Goal: Transaction & Acquisition: Purchase product/service

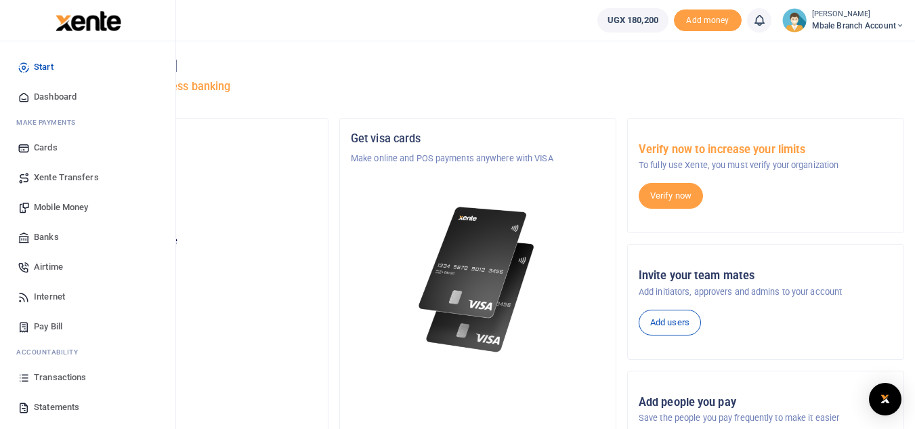
click at [43, 208] on span "Mobile Money" at bounding box center [61, 207] width 54 height 14
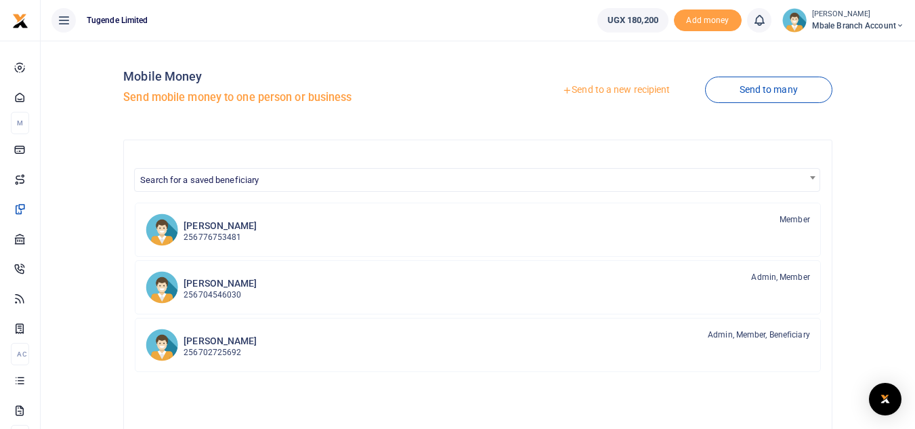
click at [634, 87] on link "Send to a new recipient" at bounding box center [616, 90] width 177 height 24
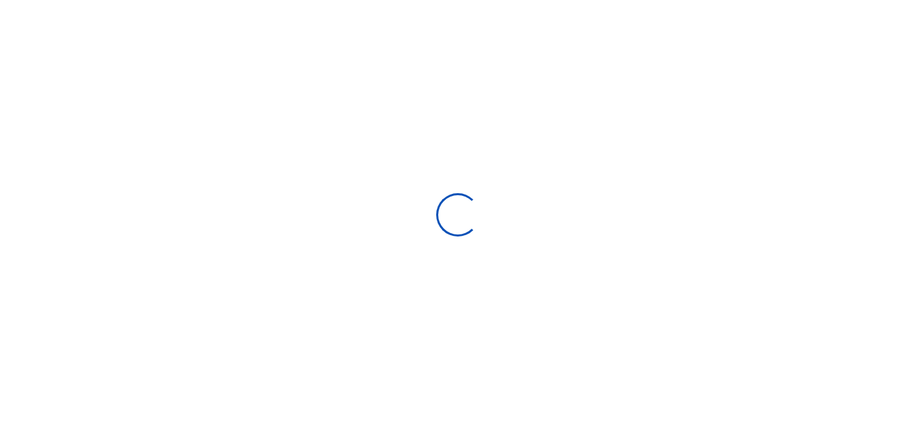
select select "Loading bundles"
select select
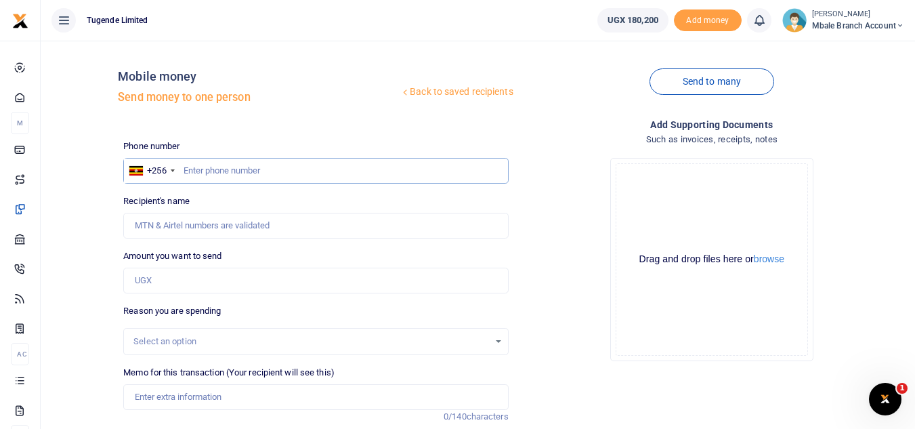
click at [301, 173] on input "text" at bounding box center [315, 171] width 385 height 26
paste input "'0788016060"
click at [192, 167] on input "'0788016060" at bounding box center [315, 171] width 385 height 26
type input "788016060"
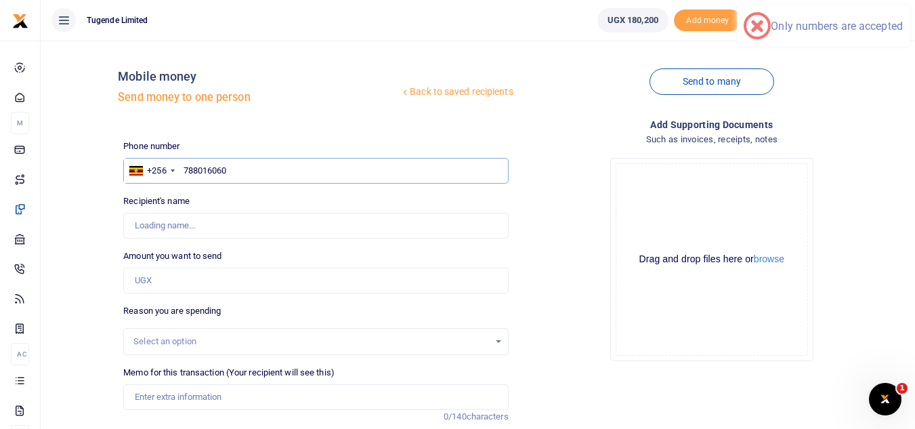
type input "Felix Abednego"
type input "788016060"
click at [219, 281] on input "Amount you want to send" at bounding box center [315, 281] width 385 height 26
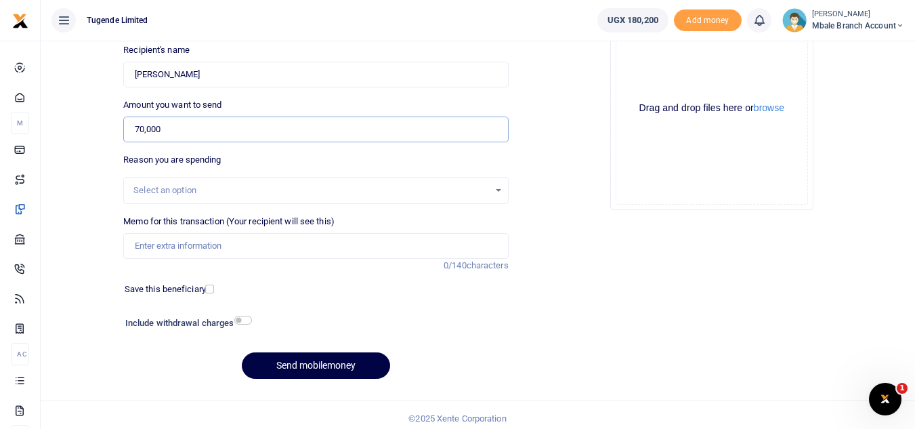
scroll to position [158, 0]
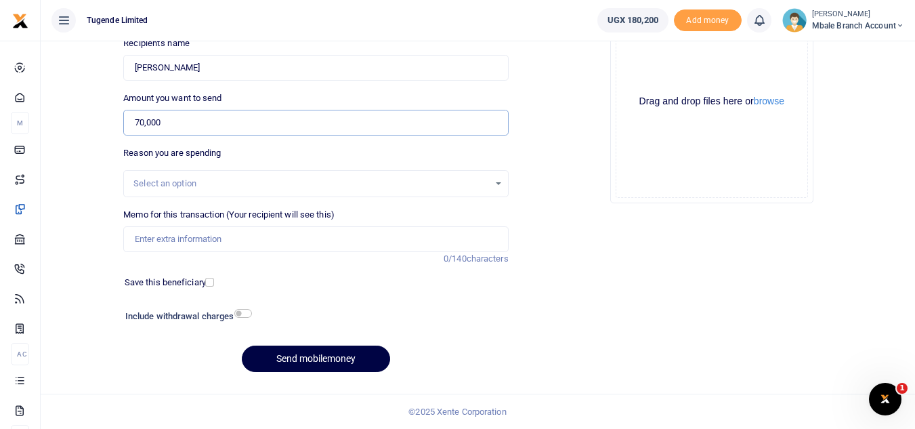
type input "70,000"
click at [400, 187] on div "Select an option" at bounding box center [310, 184] width 355 height 14
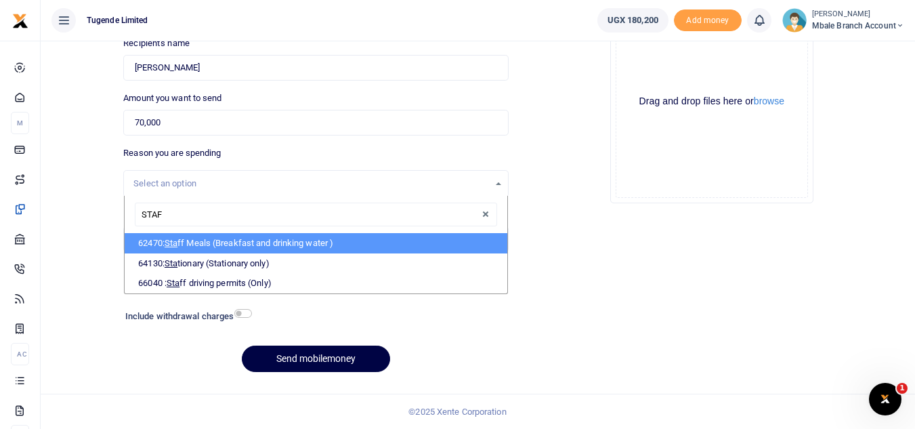
type input "STAFF"
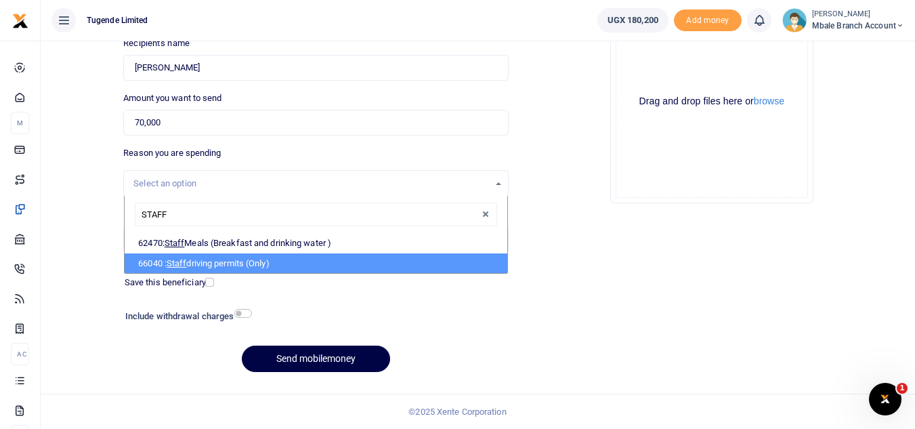
click at [228, 263] on li "66040 : Staff driving permits (Only)" at bounding box center [316, 263] width 382 height 20
select select "44"
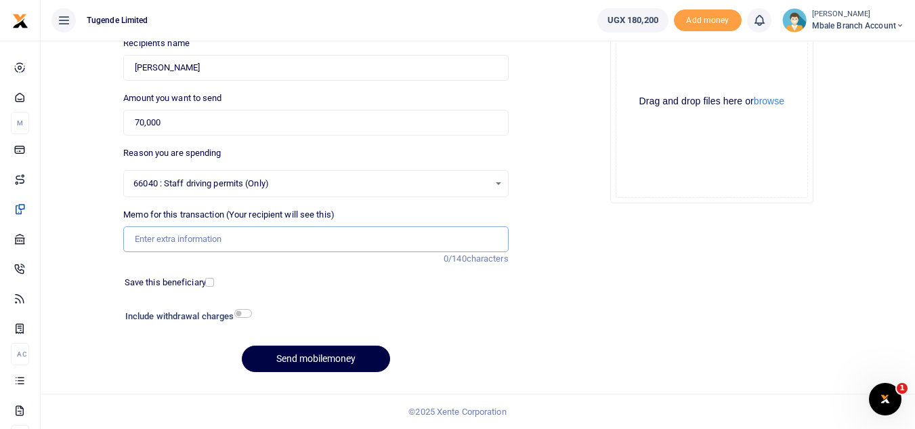
click at [231, 250] on input "Memo for this transaction (Your recipient will see this)" at bounding box center [315, 239] width 385 height 26
paste input "TLUG-016561"
click at [160, 238] on input "TLUG-016561" at bounding box center [315, 239] width 385 height 26
type input "TLUG016561"
click at [304, 358] on button "Send mobilemoney" at bounding box center [316, 358] width 148 height 26
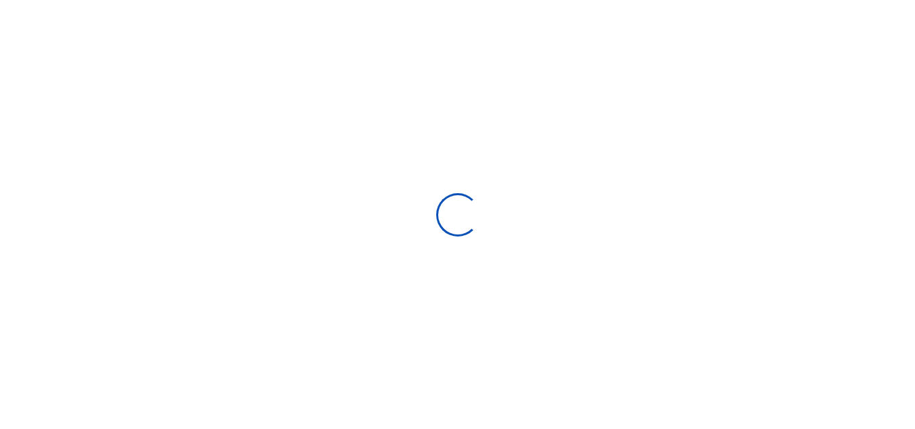
select select "Loading bundles"
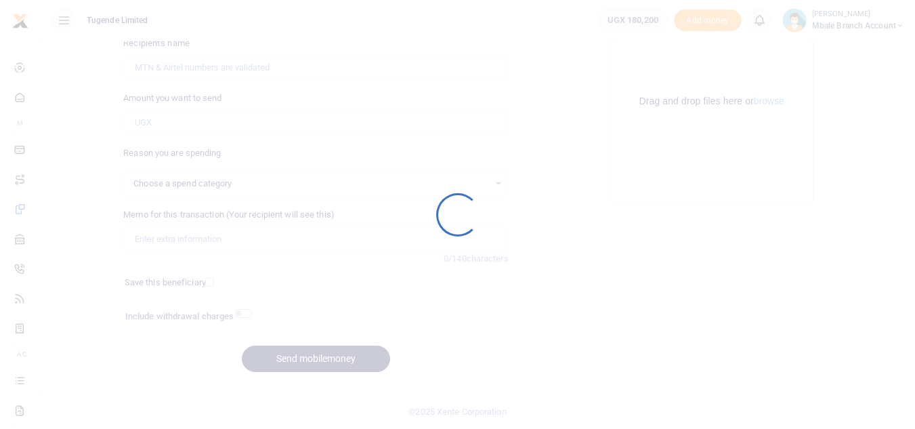
select select
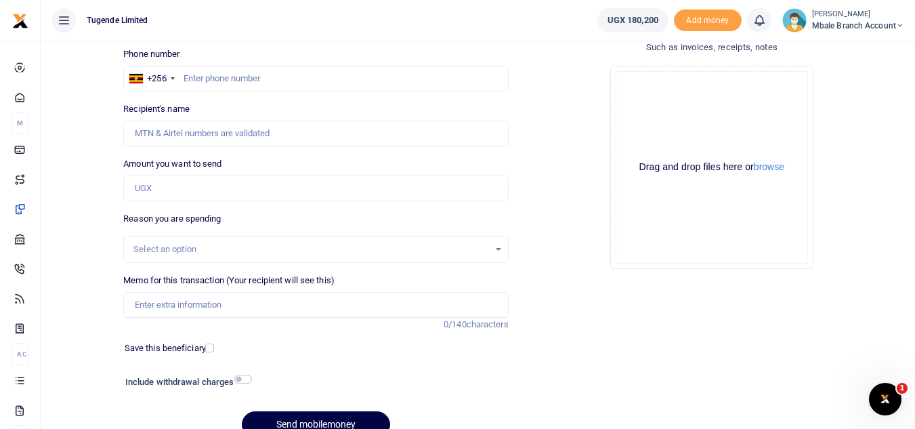
scroll to position [0, 0]
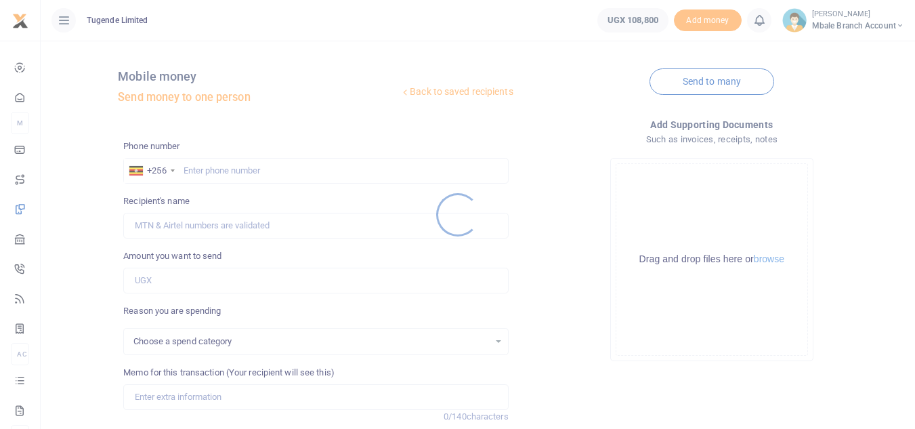
select select
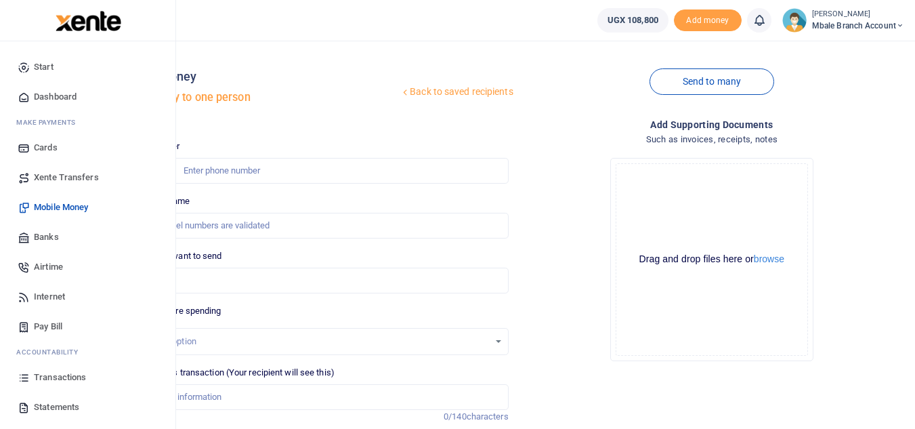
click at [106, 374] on link "Transactions" at bounding box center [88, 377] width 154 height 30
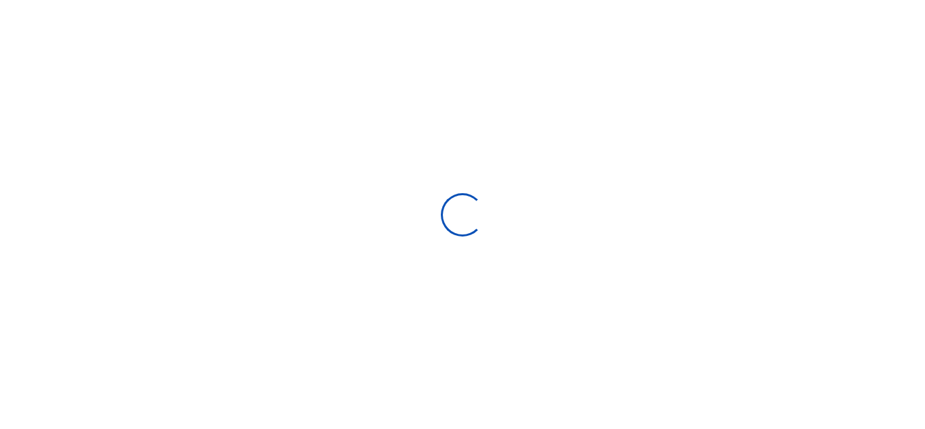
select select
type input "[DATE] - [DATE]"
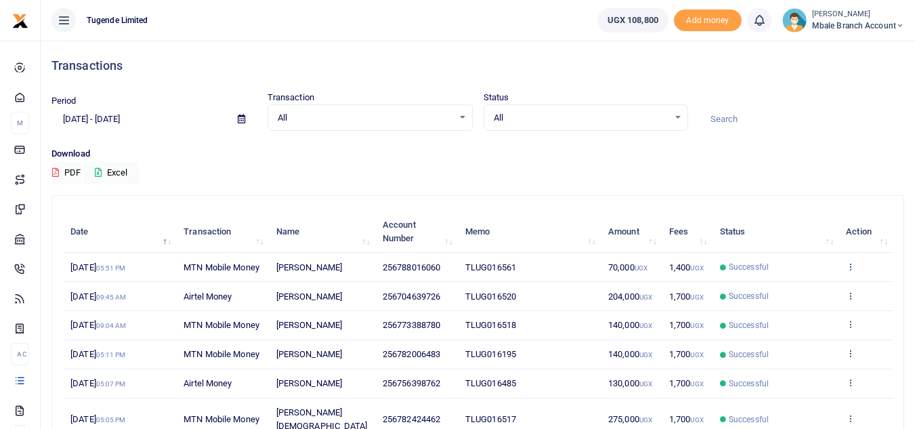
click at [849, 265] on icon at bounding box center [850, 265] width 9 height 9
click at [788, 284] on link "View details" at bounding box center [800, 289] width 107 height 19
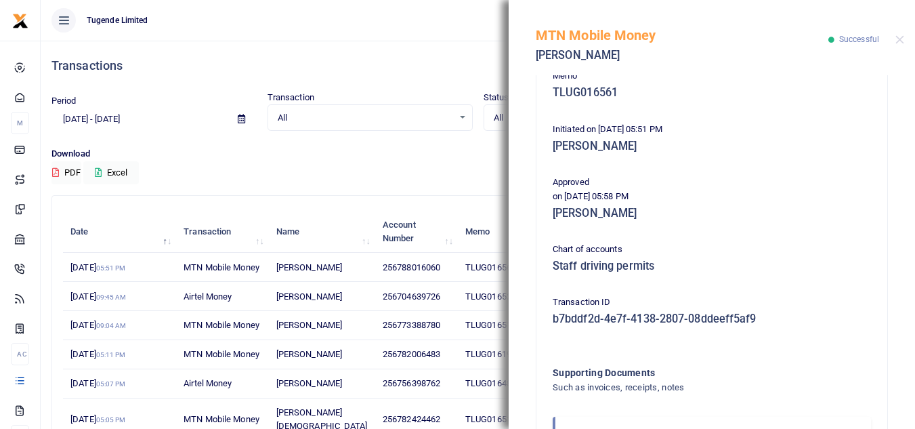
scroll to position [345, 0]
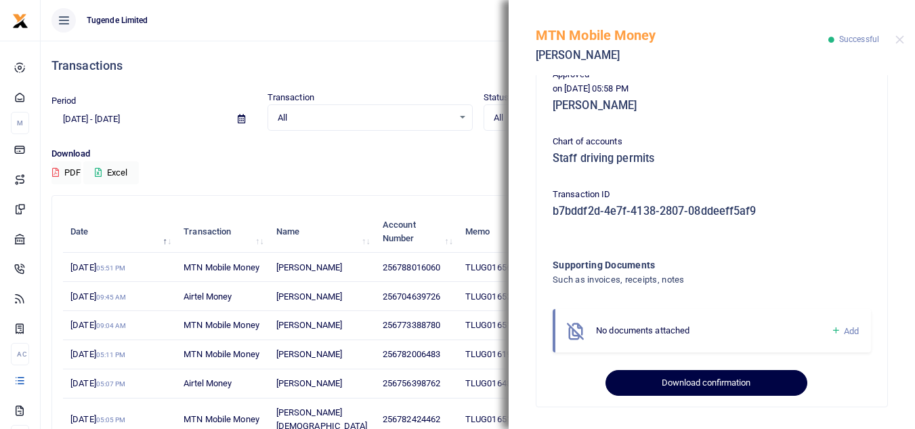
click at [748, 381] on button "Download confirmation" at bounding box center [706, 383] width 201 height 26
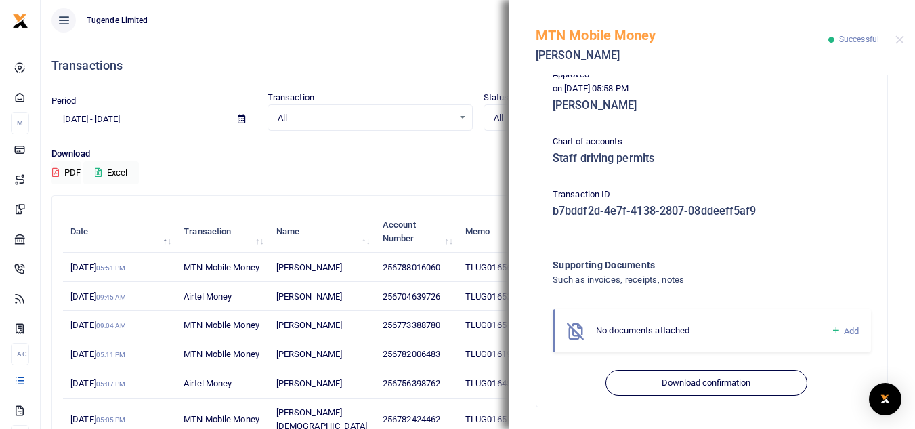
click at [902, 34] on div "MTN Mobile Money [PERSON_NAME] Successful" at bounding box center [712, 37] width 406 height 75
click at [898, 36] on button "Close" at bounding box center [899, 39] width 9 height 9
